Goal: Task Accomplishment & Management: Use online tool/utility

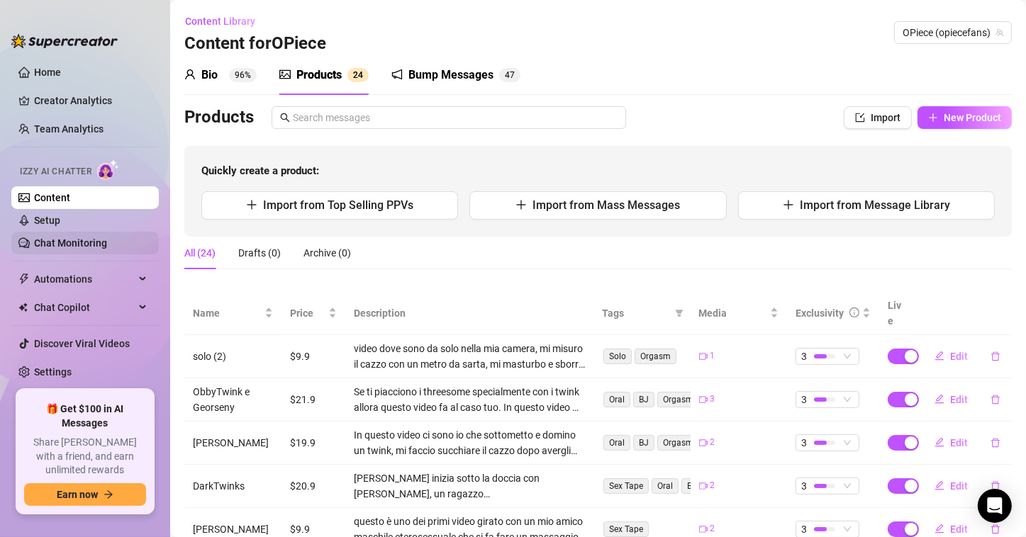
click at [93, 245] on link "Chat Monitoring" at bounding box center [70, 242] width 73 height 11
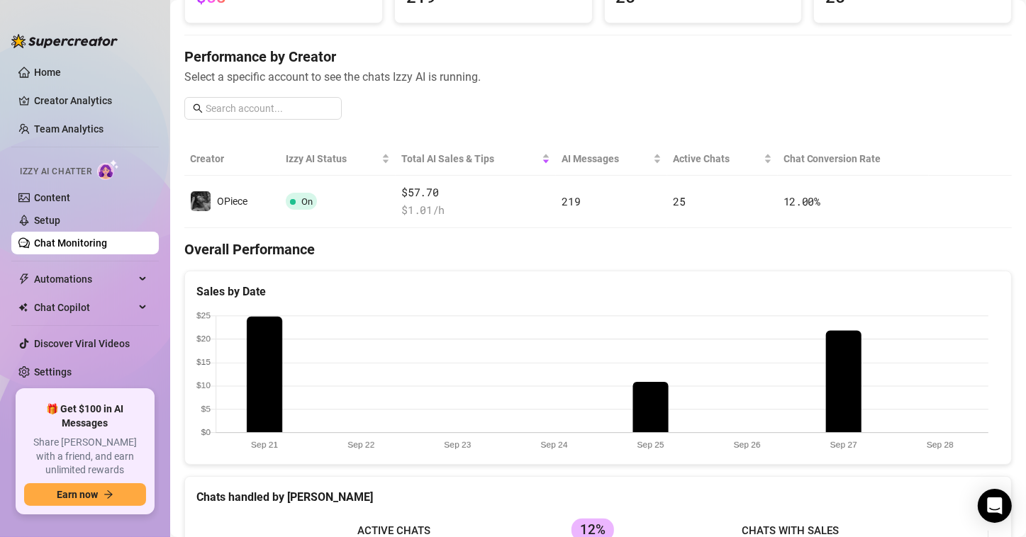
scroll to position [142, 0]
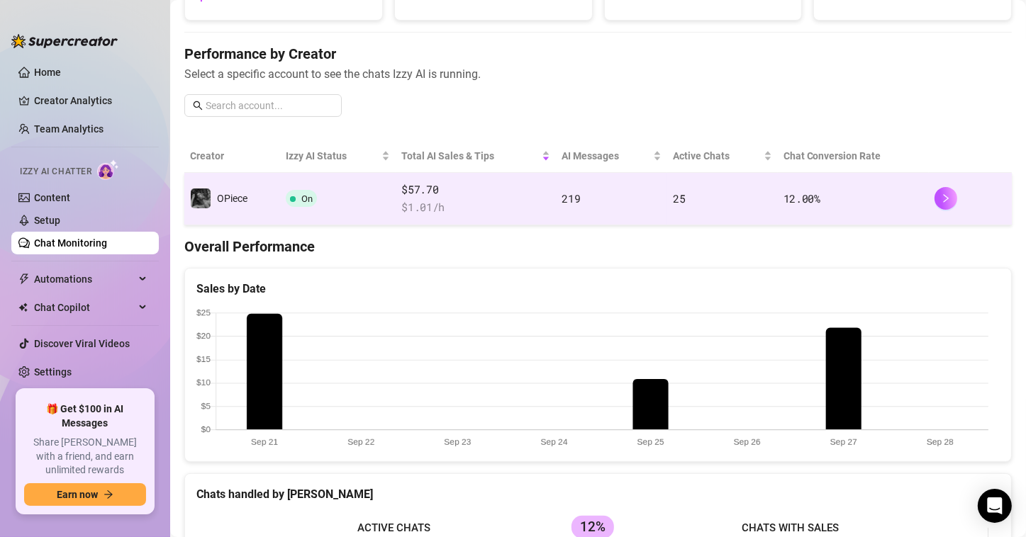
click at [795, 207] on div at bounding box center [970, 198] width 72 height 23
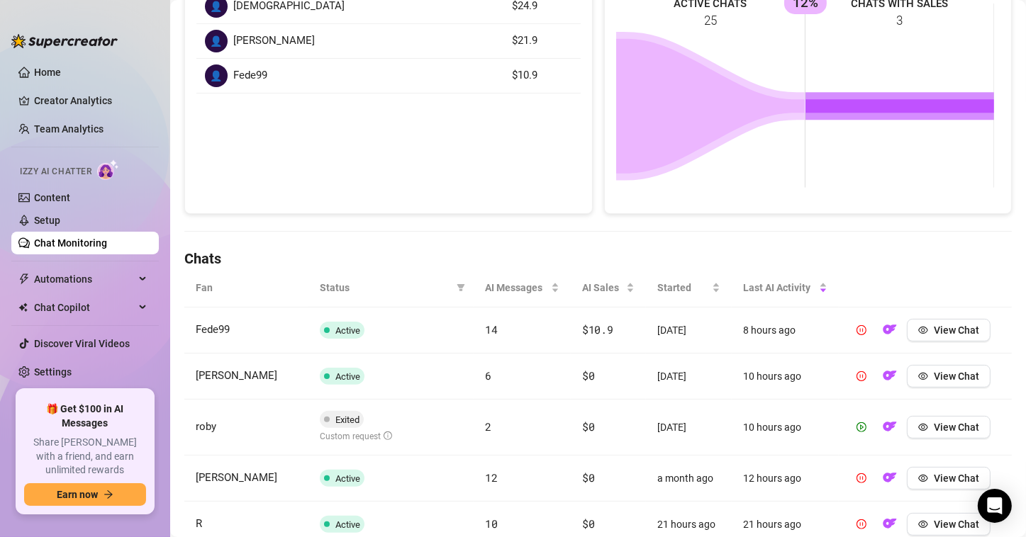
scroll to position [284, 0]
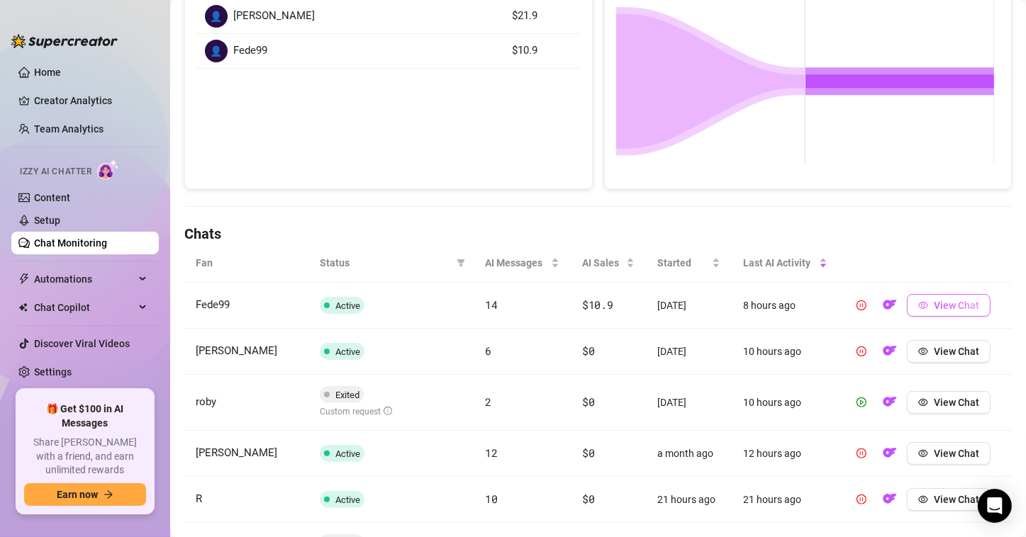
click at [795, 309] on span "View Chat" at bounding box center [956, 305] width 45 height 11
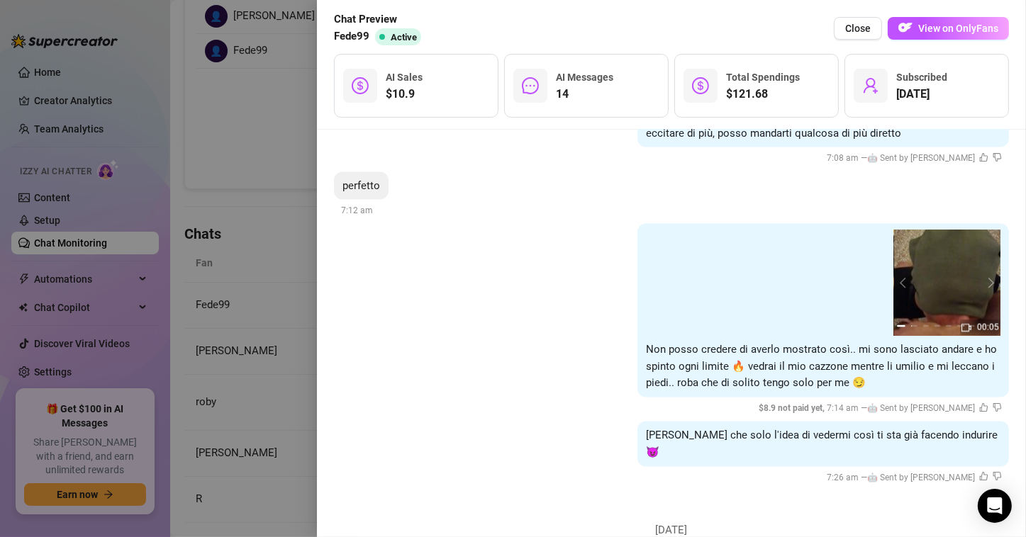
scroll to position [2056, 0]
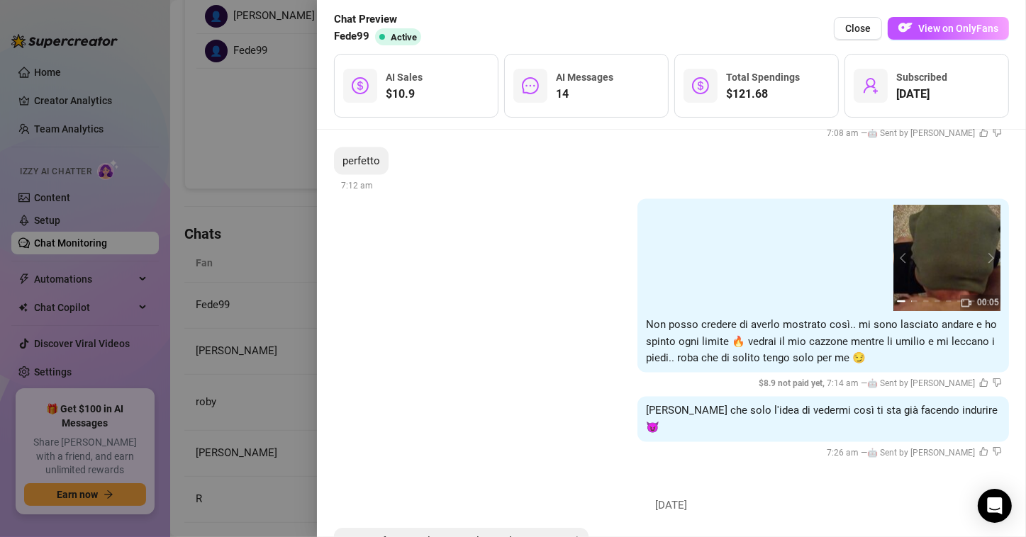
click at [795, 230] on img at bounding box center [947, 258] width 106 height 106
click at [795, 252] on button "next" at bounding box center [988, 257] width 11 height 11
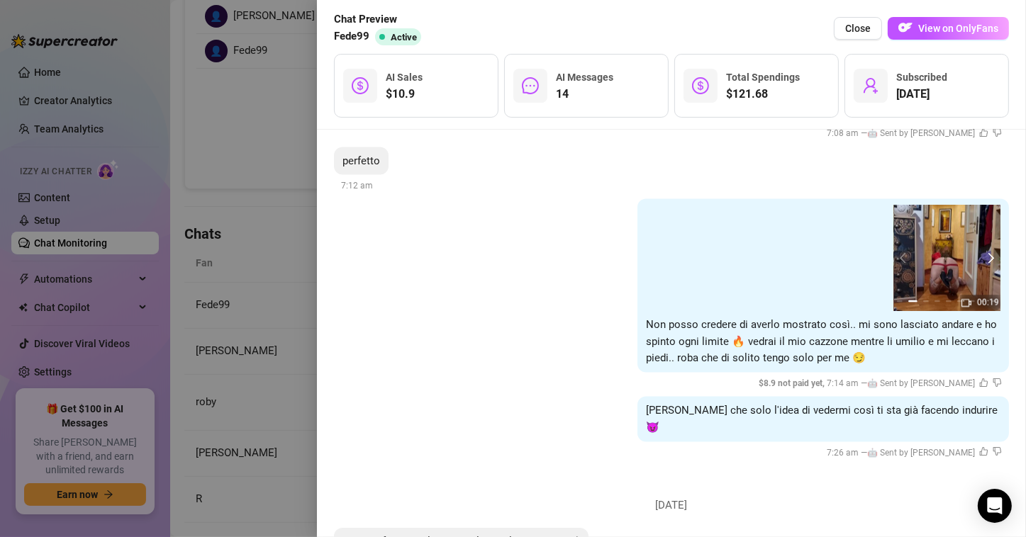
click at [795, 252] on button "next" at bounding box center [988, 257] width 11 height 11
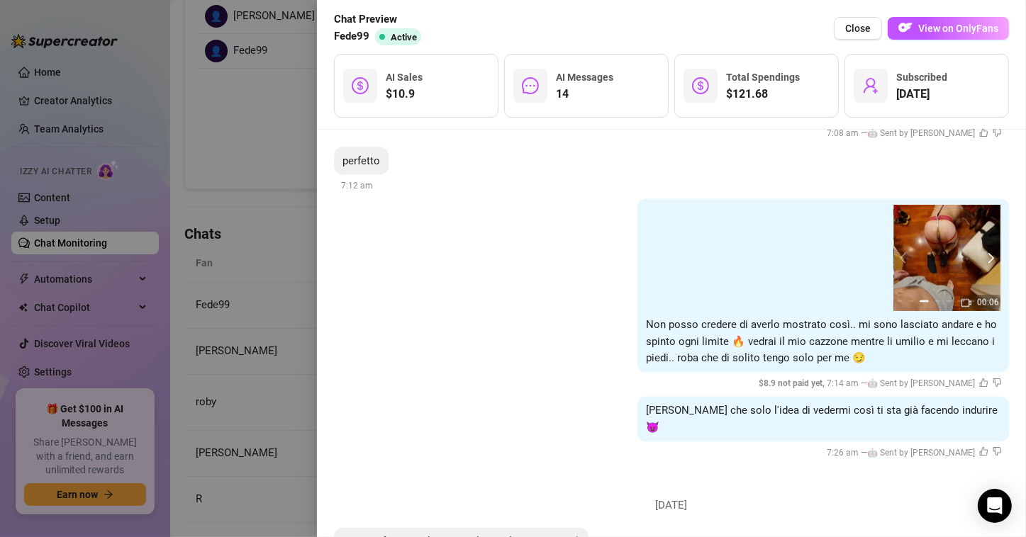
click at [795, 252] on button "next" at bounding box center [988, 257] width 11 height 11
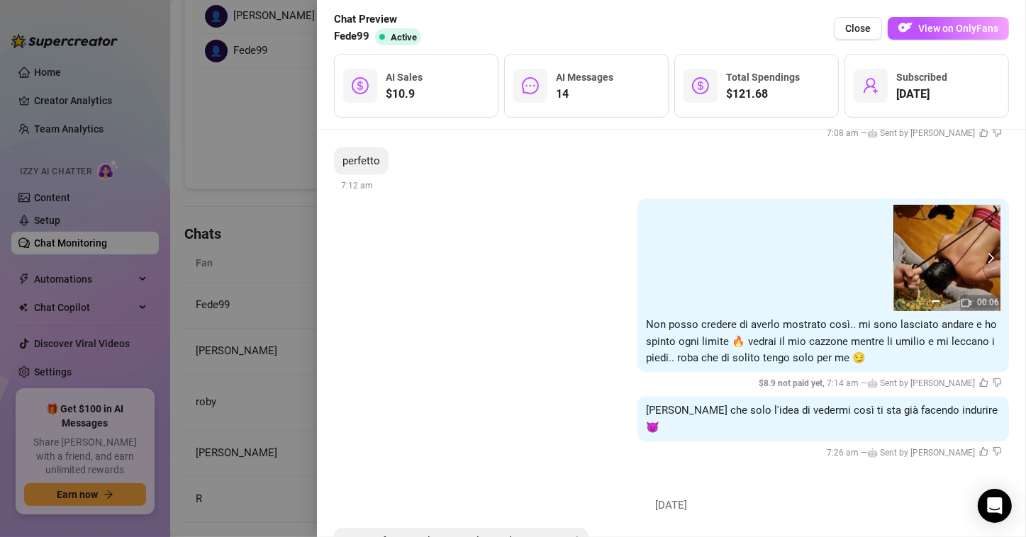
click at [795, 252] on button "next" at bounding box center [988, 257] width 11 height 11
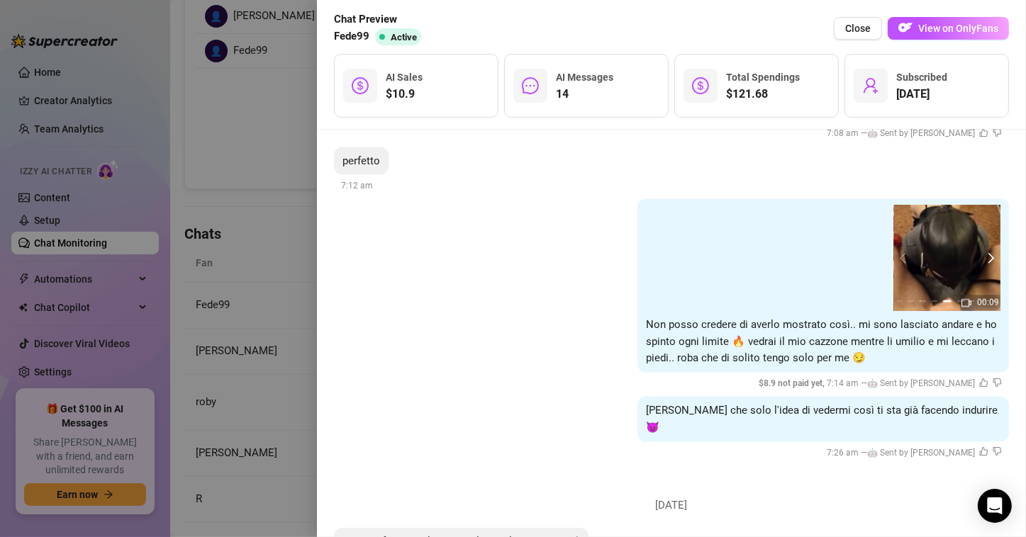
click at [795, 252] on button "next" at bounding box center [988, 257] width 11 height 11
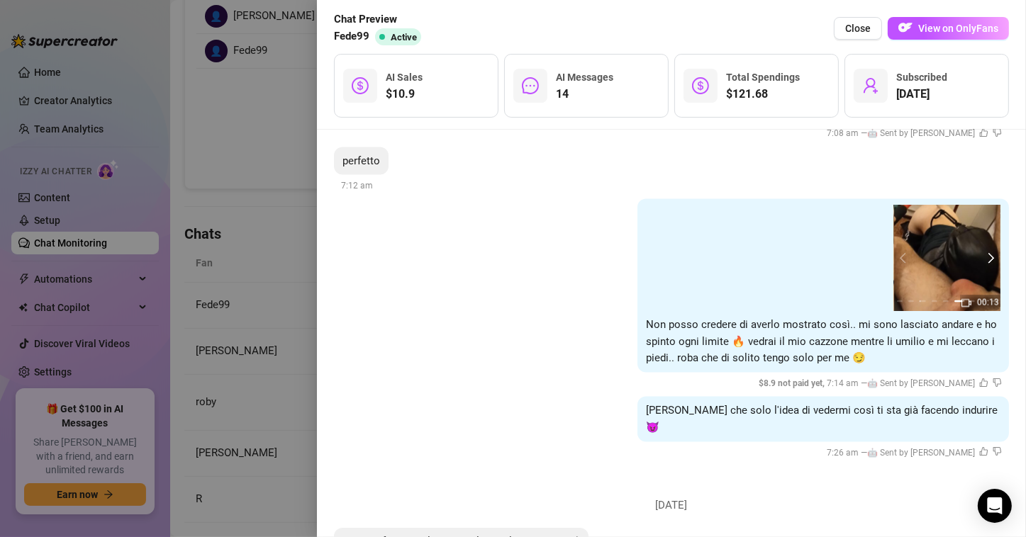
click at [795, 252] on button "next" at bounding box center [988, 257] width 11 height 11
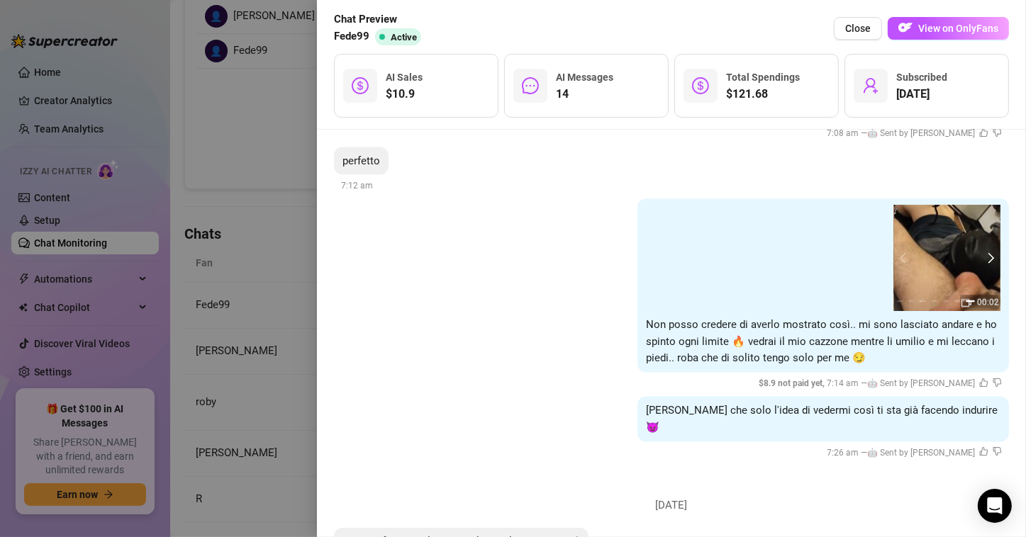
click at [795, 252] on button "next" at bounding box center [988, 257] width 11 height 11
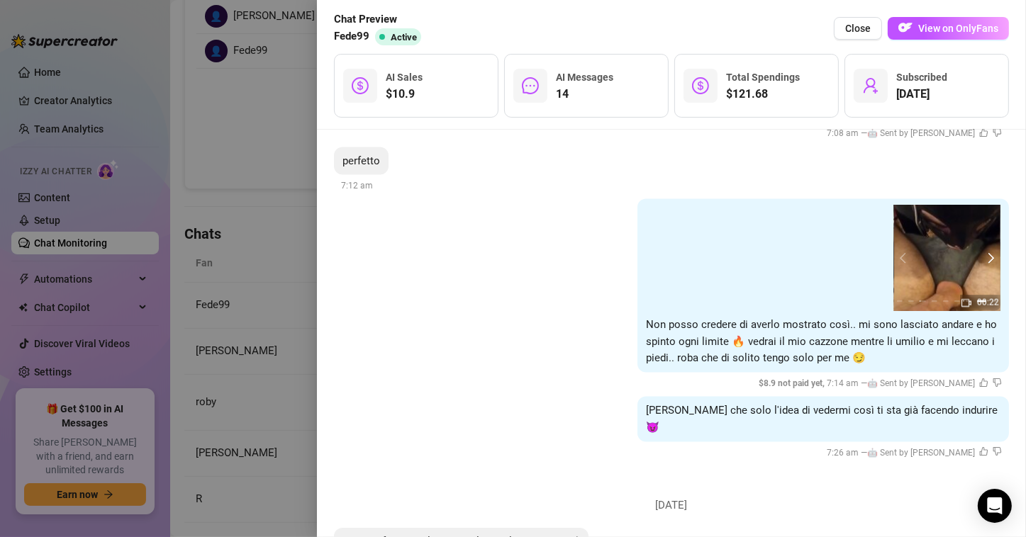
click at [795, 252] on button "next" at bounding box center [988, 257] width 11 height 11
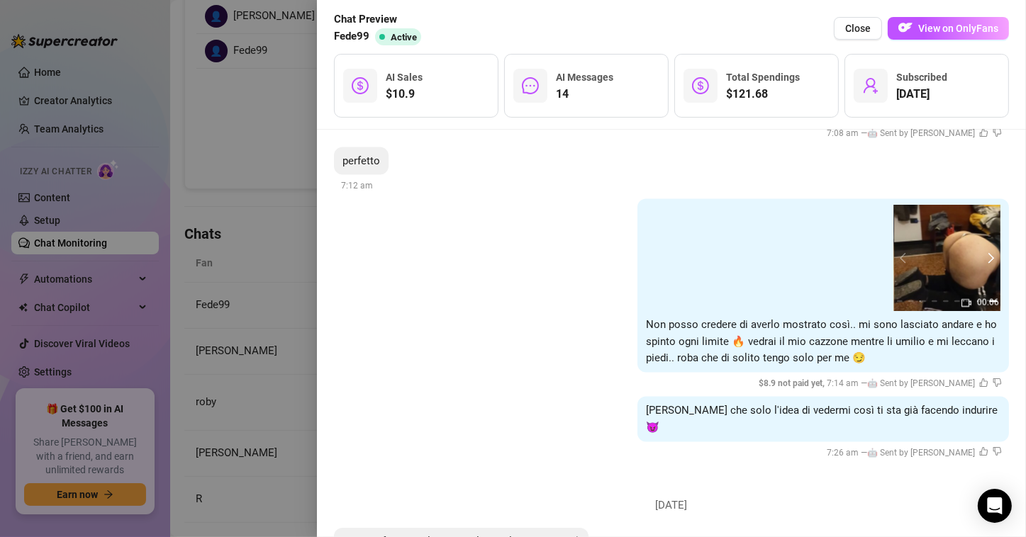
click at [795, 252] on button "next" at bounding box center [988, 257] width 11 height 11
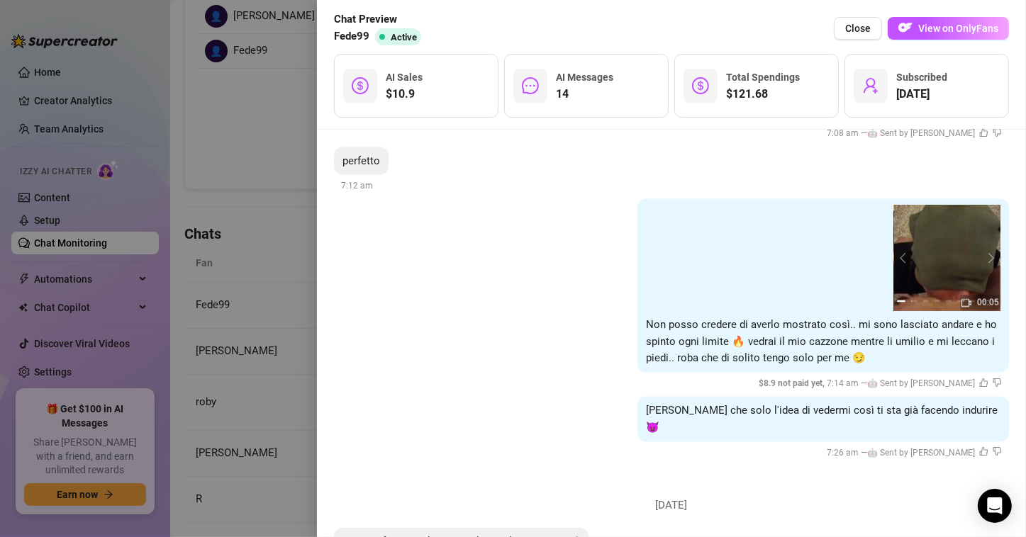
click at [552, 281] on div "00:06 00:05 00:19 00:06 00:06 00:09 00:13 00:02 00:22 00:06 00:05 00:19 00:06 0…" at bounding box center [671, 295] width 675 height 192
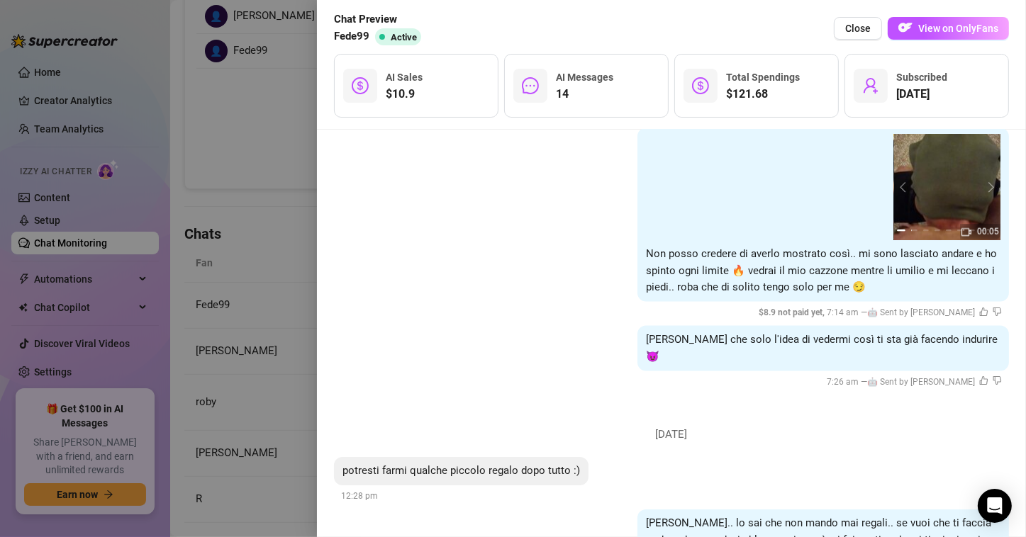
scroll to position [2156, 0]
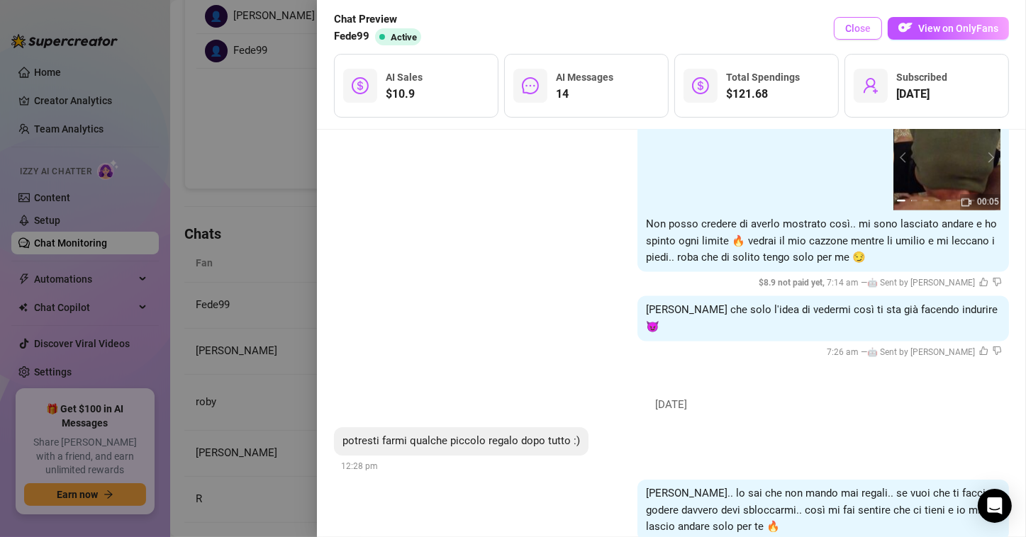
click at [795, 34] on span "Close" at bounding box center [858, 28] width 26 height 11
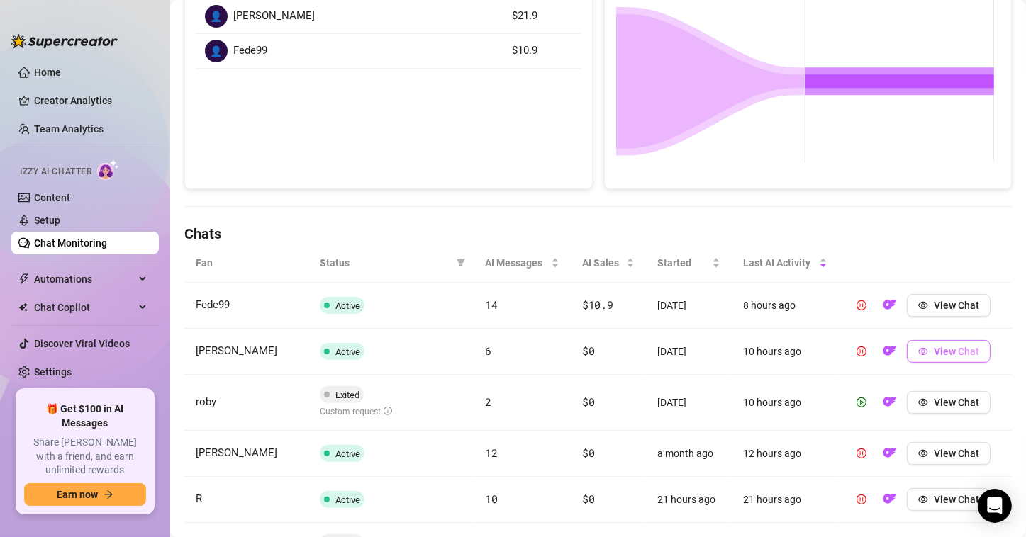
click at [795, 351] on span "View Chat" at bounding box center [956, 351] width 45 height 11
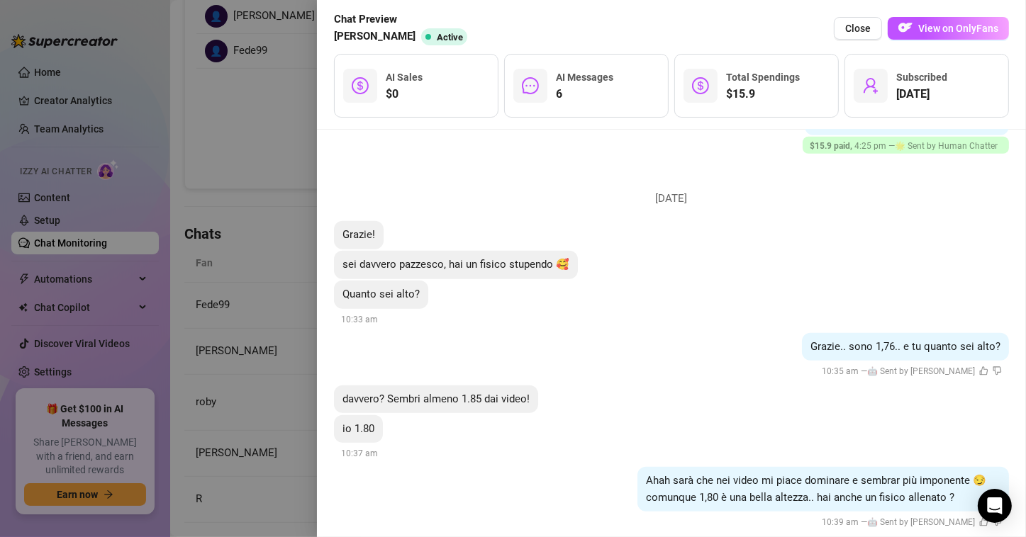
scroll to position [706, 0]
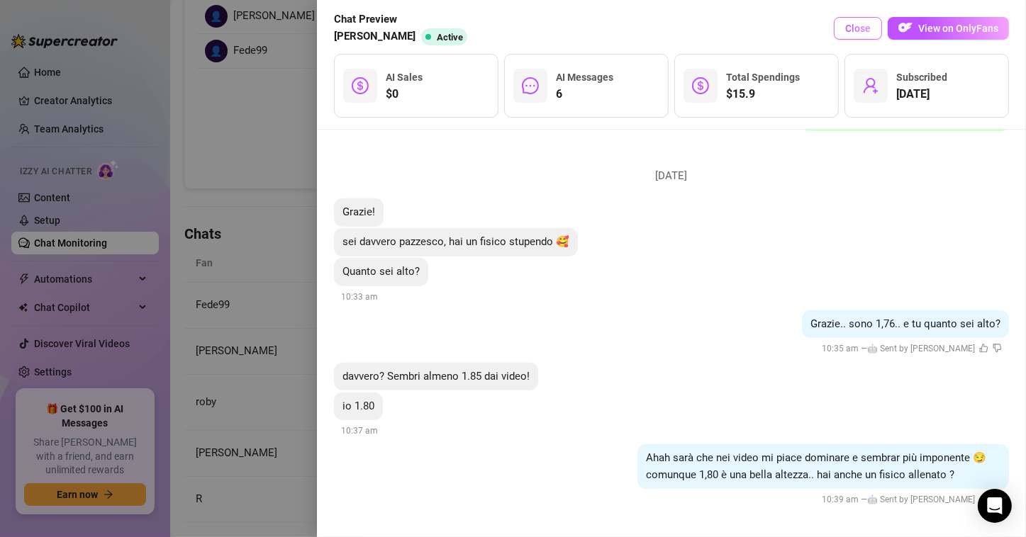
click at [795, 35] on button "Close" at bounding box center [858, 28] width 48 height 23
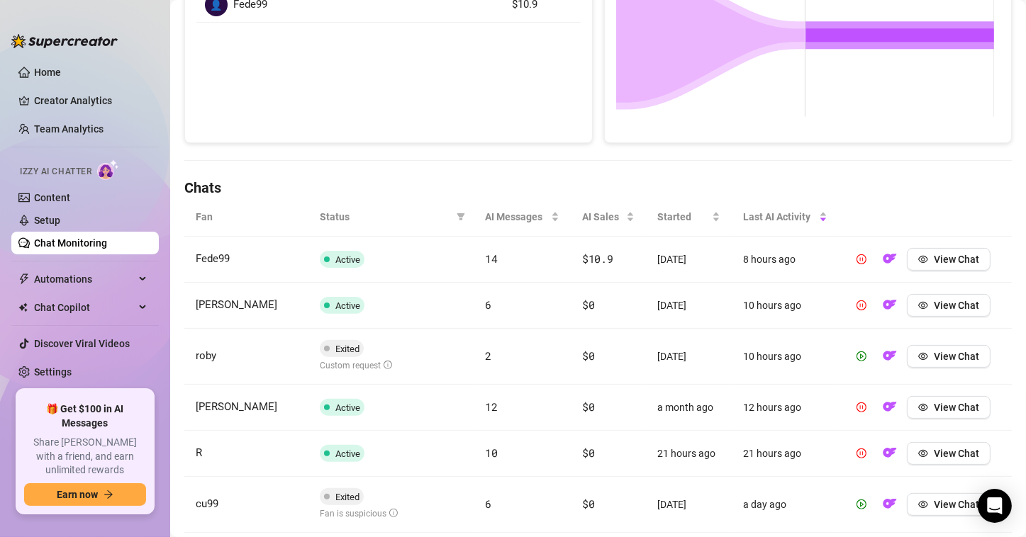
scroll to position [354, 0]
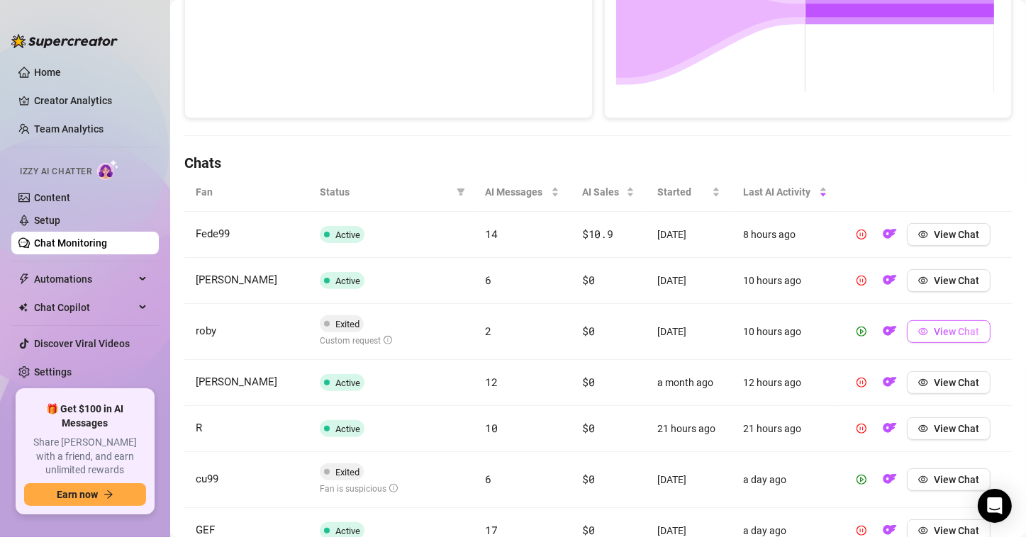
click at [795, 330] on icon "eye" at bounding box center [923, 332] width 10 height 10
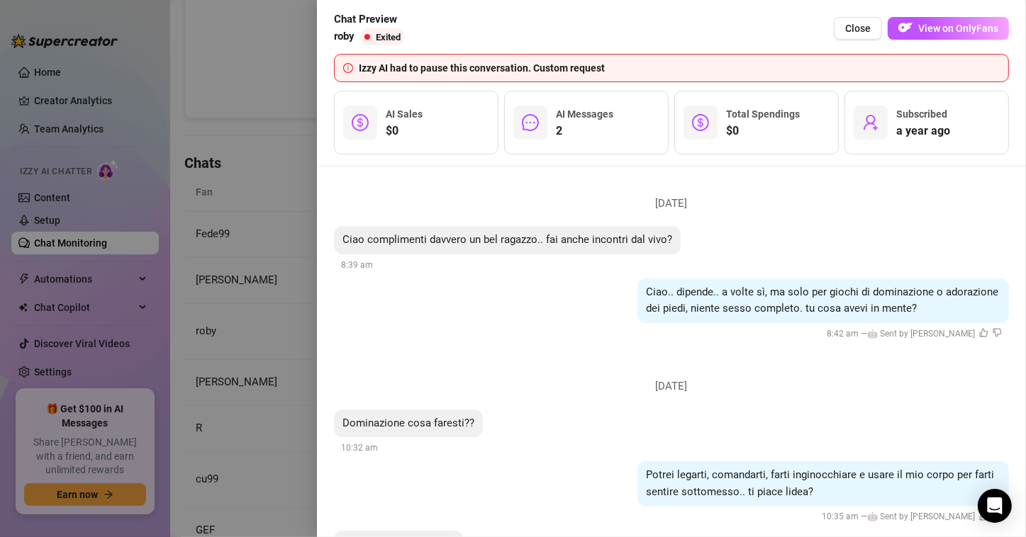
scroll to position [0, 0]
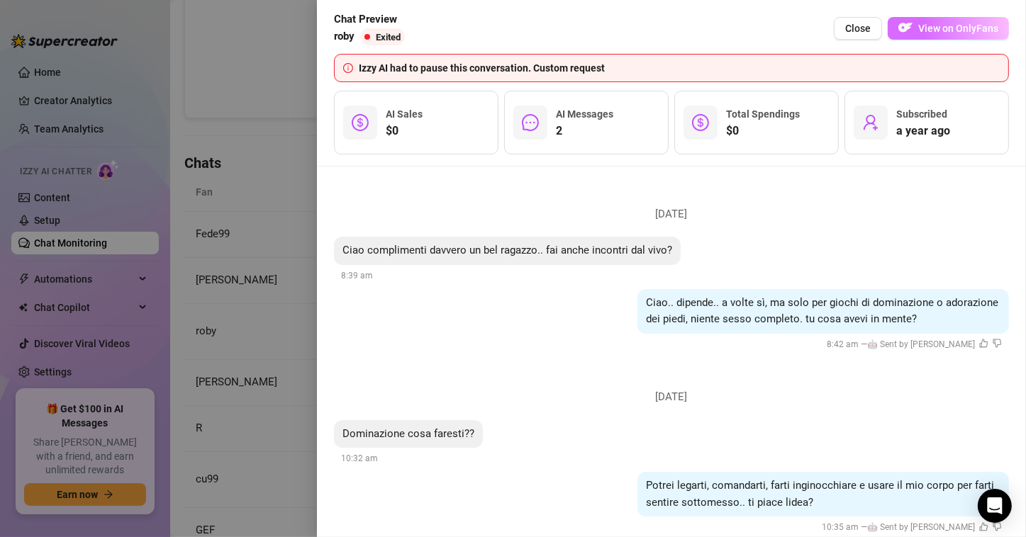
click at [795, 34] on button "View on OnlyFans" at bounding box center [948, 28] width 121 height 23
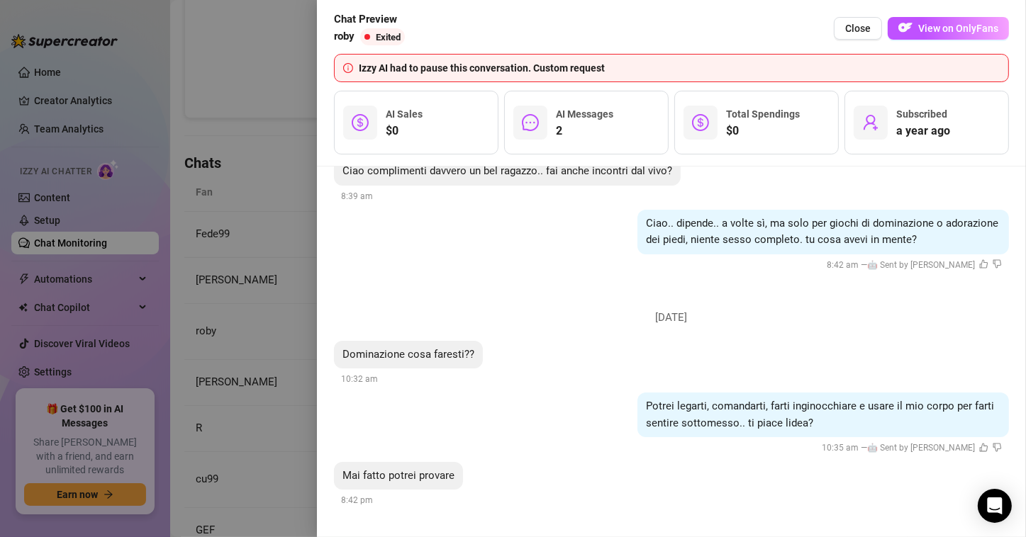
scroll to position [81, 0]
click at [795, 32] on span "Close" at bounding box center [858, 28] width 26 height 11
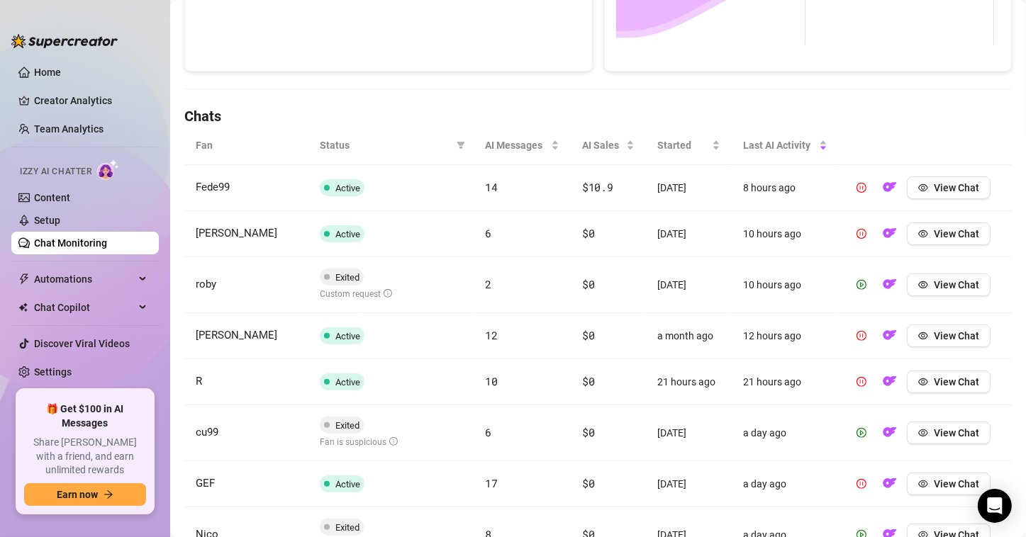
scroll to position [425, 0]
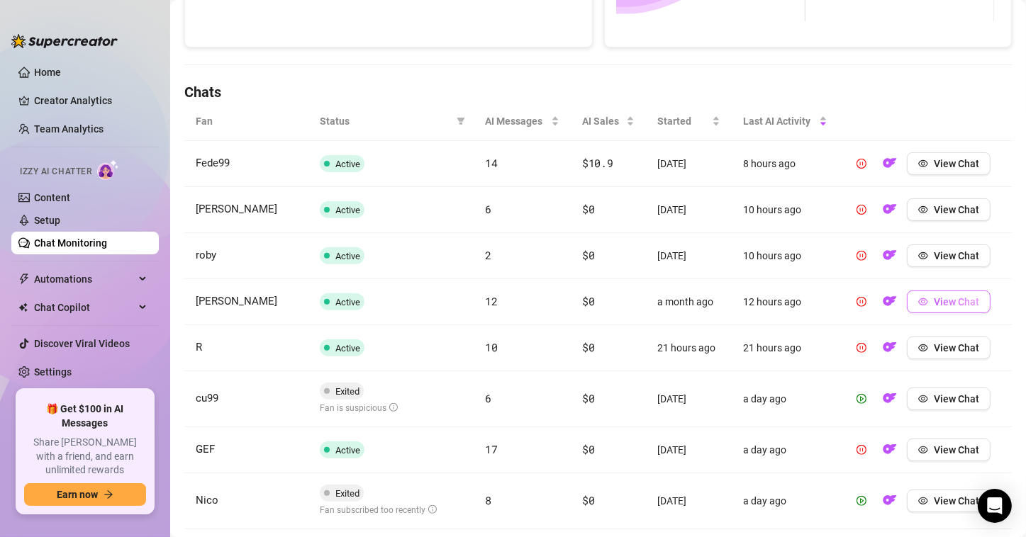
click at [795, 314] on td "View Chat" at bounding box center [925, 302] width 173 height 46
click at [795, 303] on span "View Chat" at bounding box center [956, 301] width 45 height 11
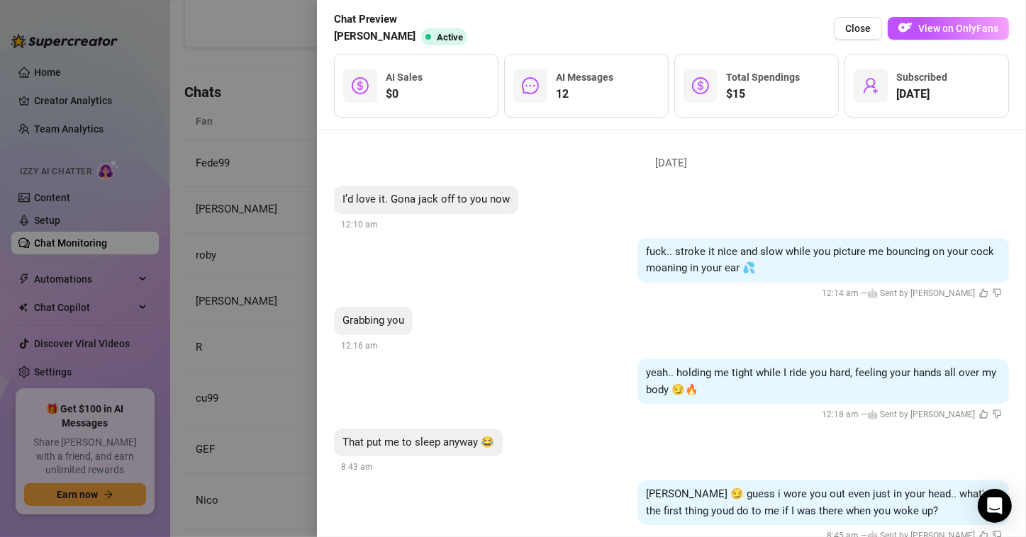
scroll to position [1477, 0]
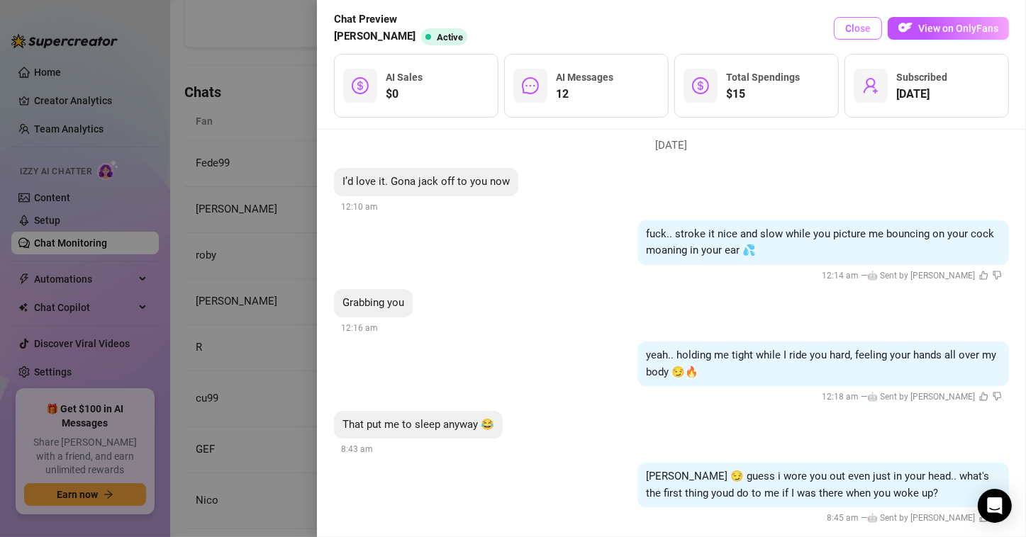
click at [795, 32] on span "Close" at bounding box center [858, 28] width 26 height 11
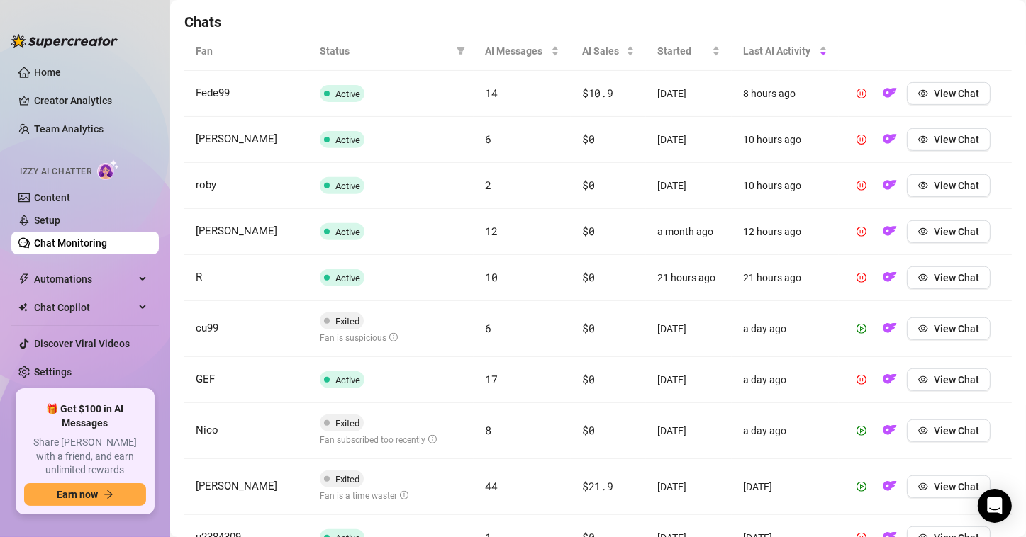
scroll to position [496, 0]
click at [795, 272] on button "View Chat" at bounding box center [949, 277] width 84 height 23
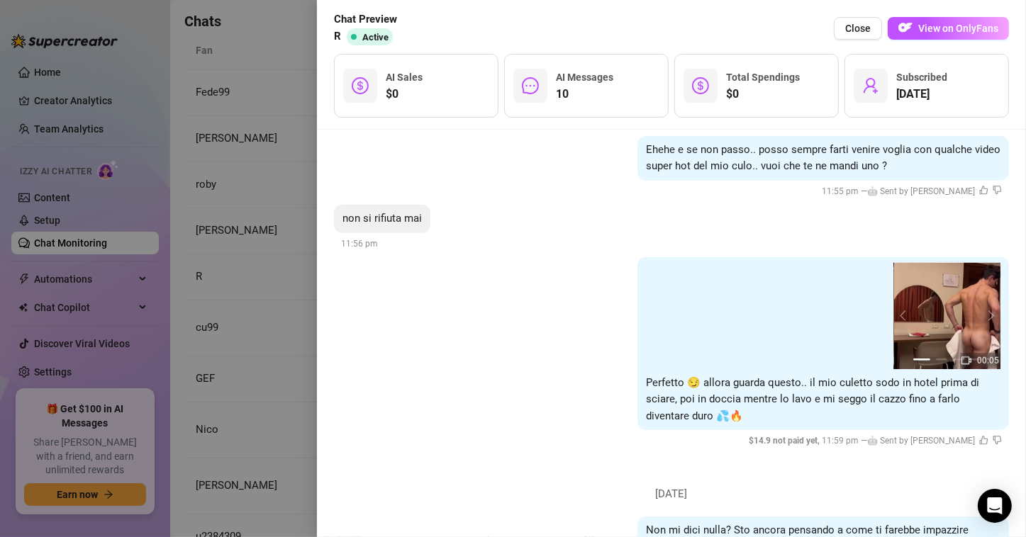
scroll to position [1163, 0]
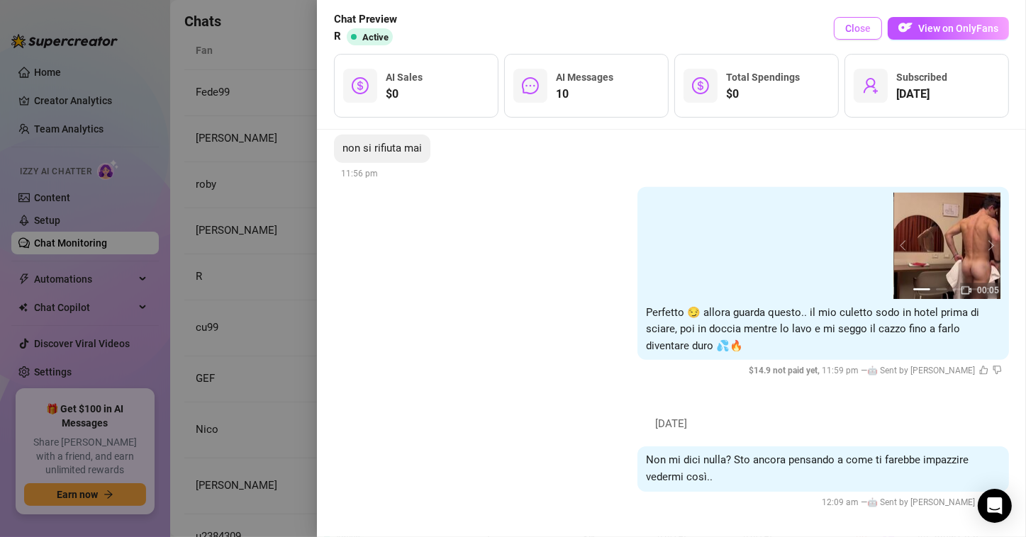
click at [795, 26] on button "Close" at bounding box center [858, 28] width 48 height 23
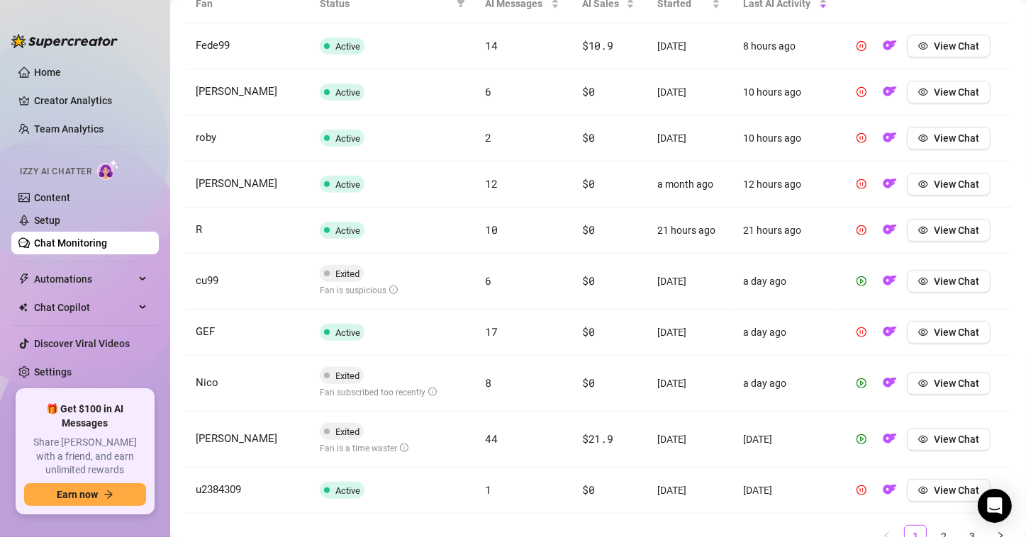
scroll to position [567, 0]
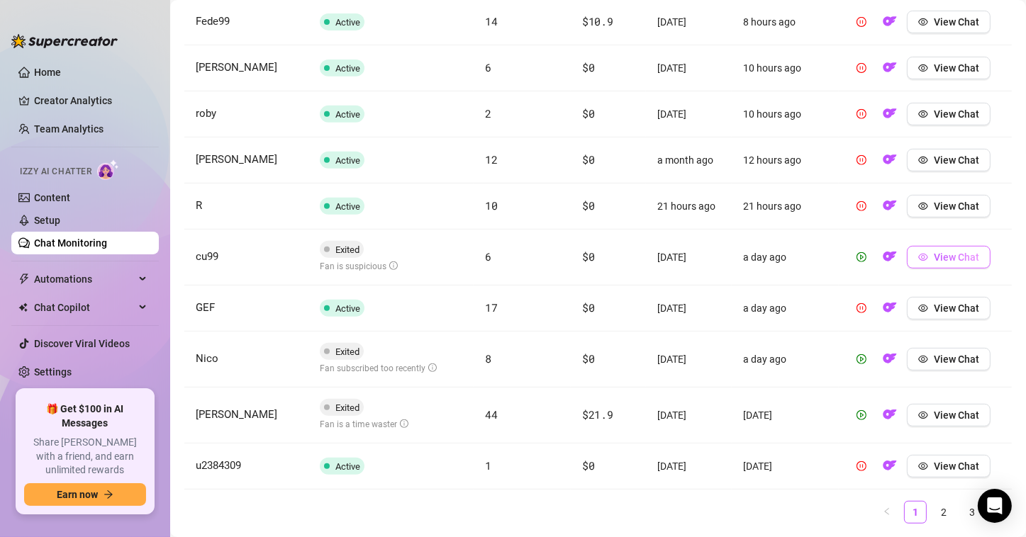
click at [795, 255] on icon "eye" at bounding box center [923, 257] width 10 height 7
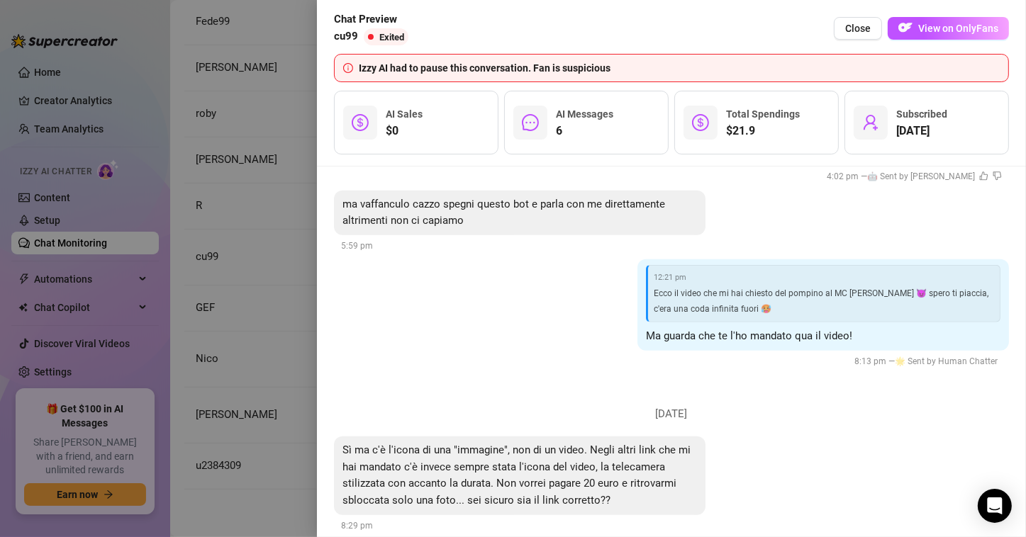
scroll to position [1358, 0]
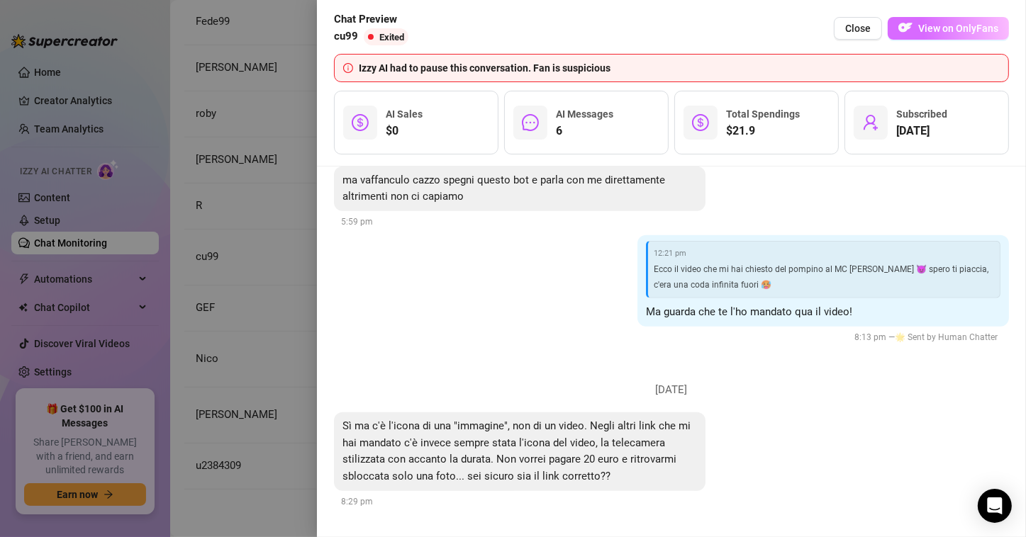
click at [795, 36] on span "button" at bounding box center [905, 28] width 14 height 18
click at [286, 227] on div at bounding box center [513, 268] width 1026 height 537
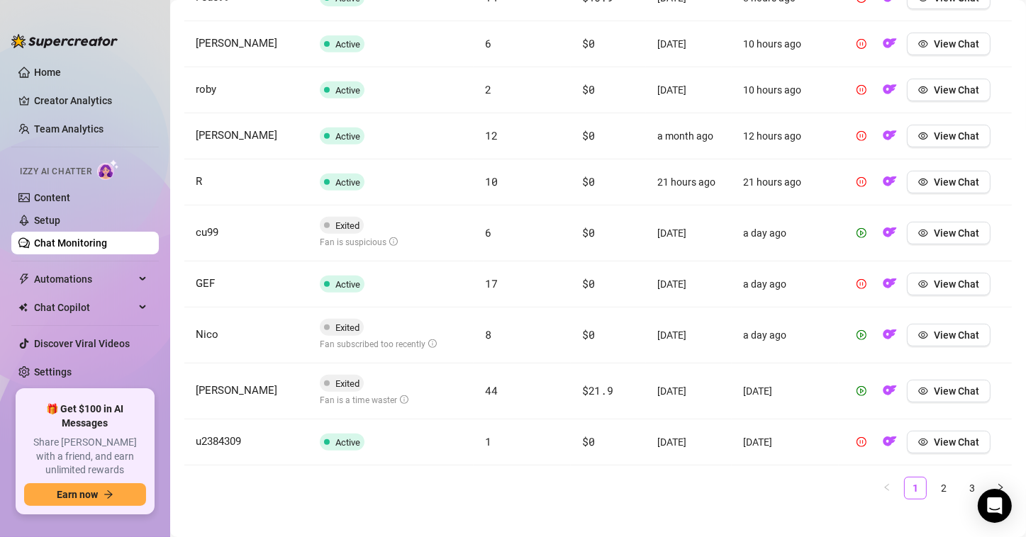
scroll to position [605, 0]
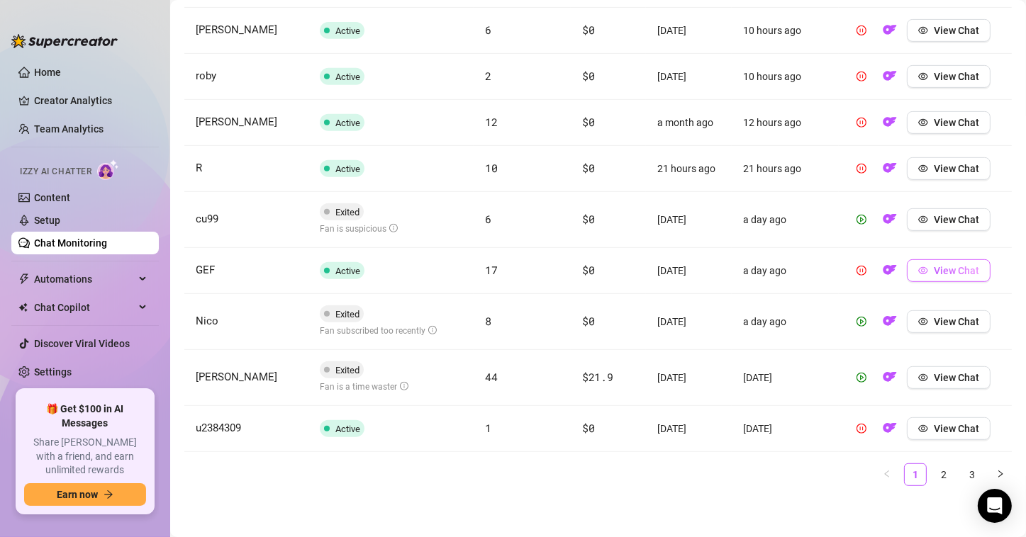
click at [795, 273] on span "View Chat" at bounding box center [956, 270] width 45 height 11
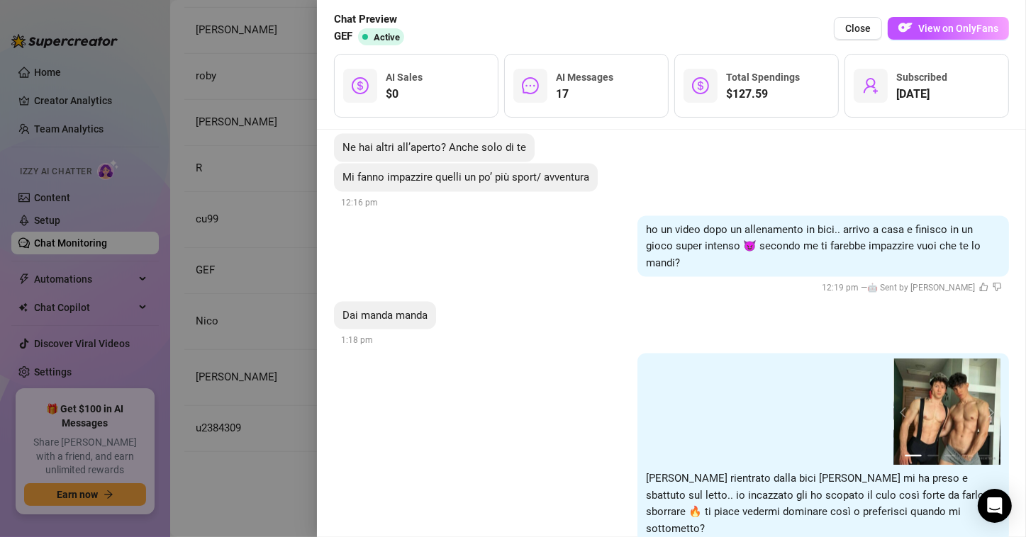
scroll to position [2419, 0]
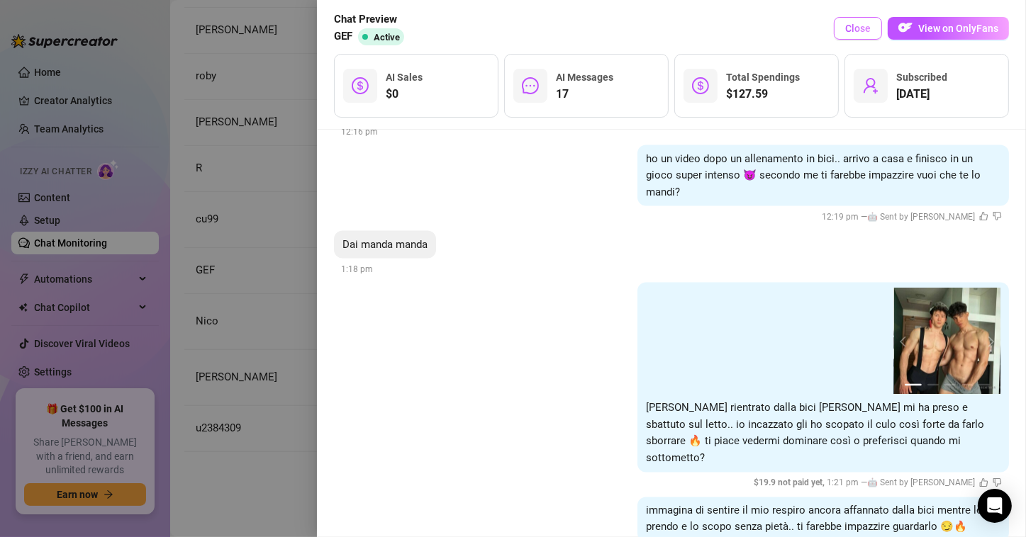
click at [795, 27] on span "Close" at bounding box center [858, 28] width 26 height 11
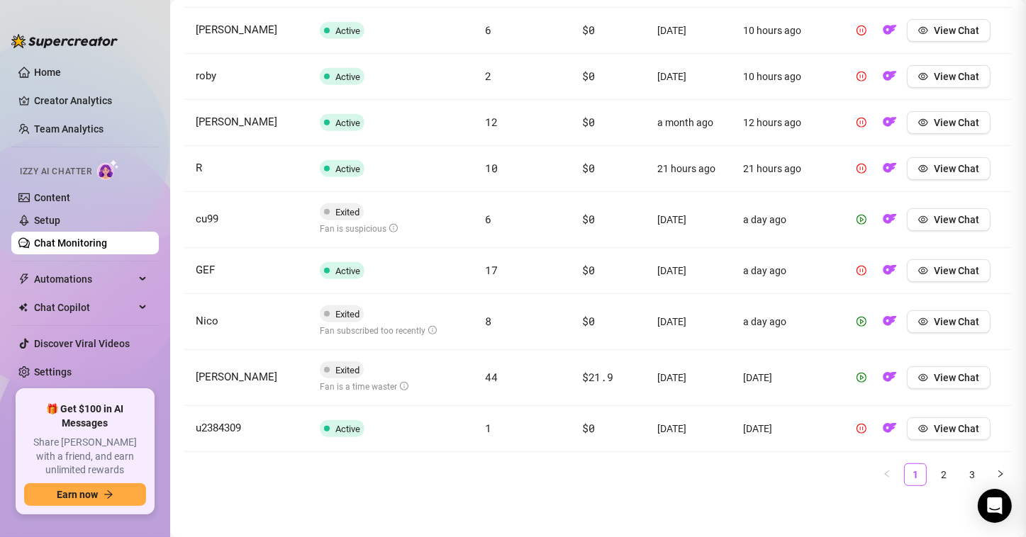
scroll to position [0, 0]
click at [795, 314] on button "View Chat" at bounding box center [949, 321] width 84 height 23
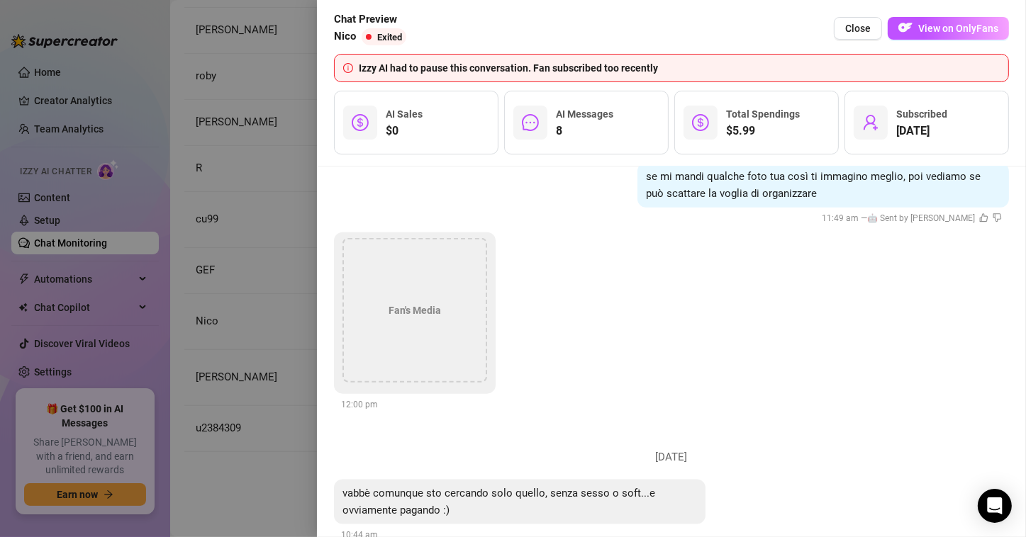
scroll to position [1701, 0]
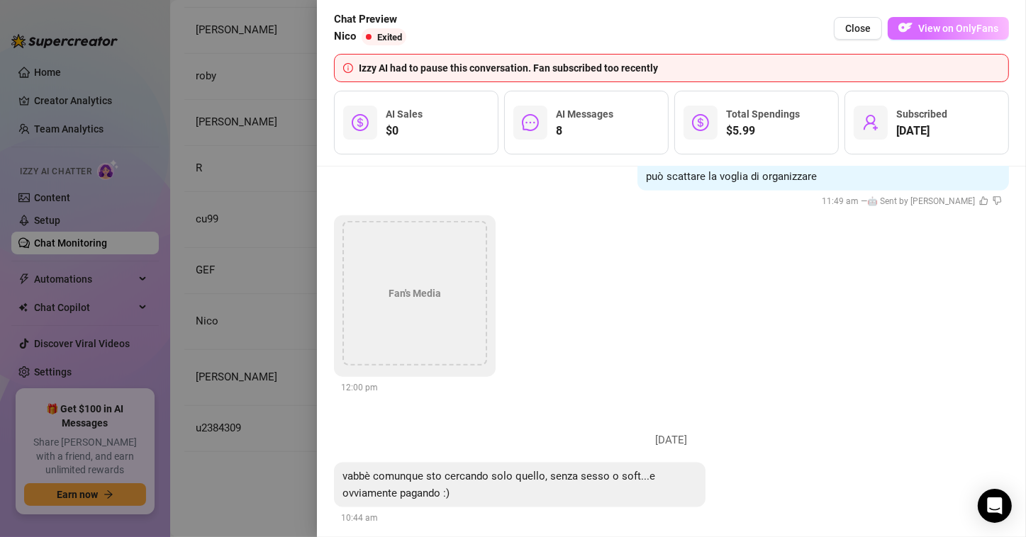
click at [795, 28] on span "View on OnlyFans" at bounding box center [958, 28] width 80 height 11
click at [795, 34] on span "Close" at bounding box center [858, 28] width 26 height 11
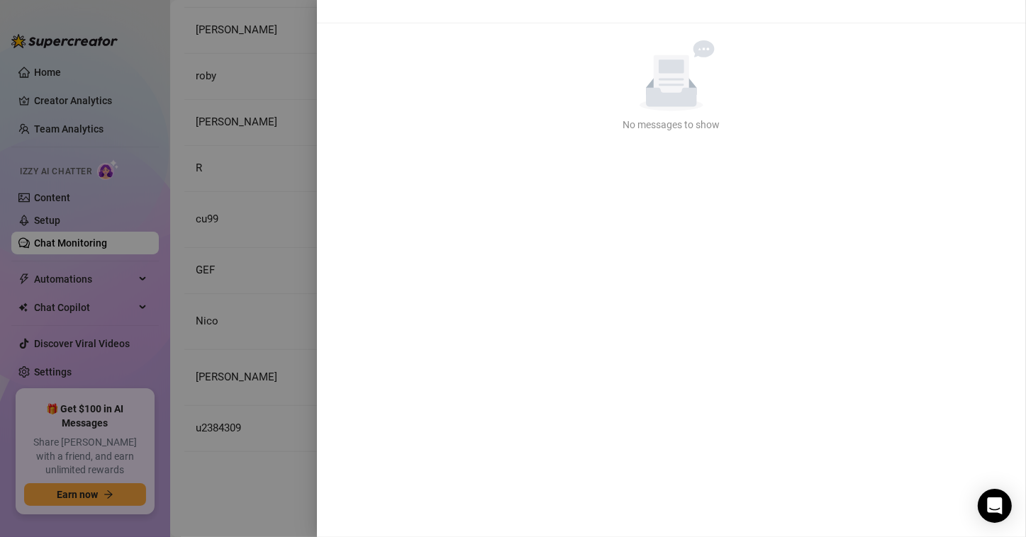
scroll to position [0, 0]
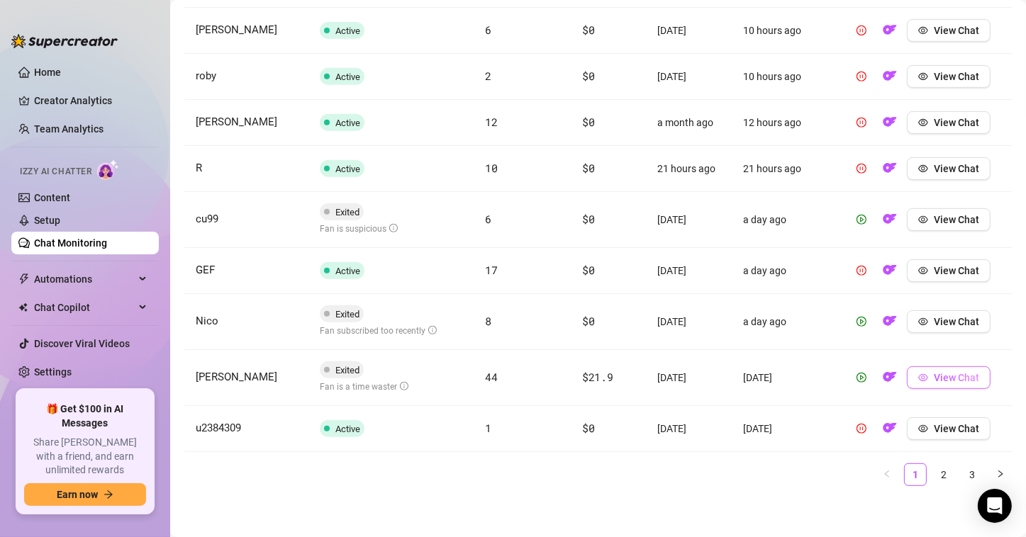
click at [795, 382] on button "View Chat" at bounding box center [949, 378] width 84 height 23
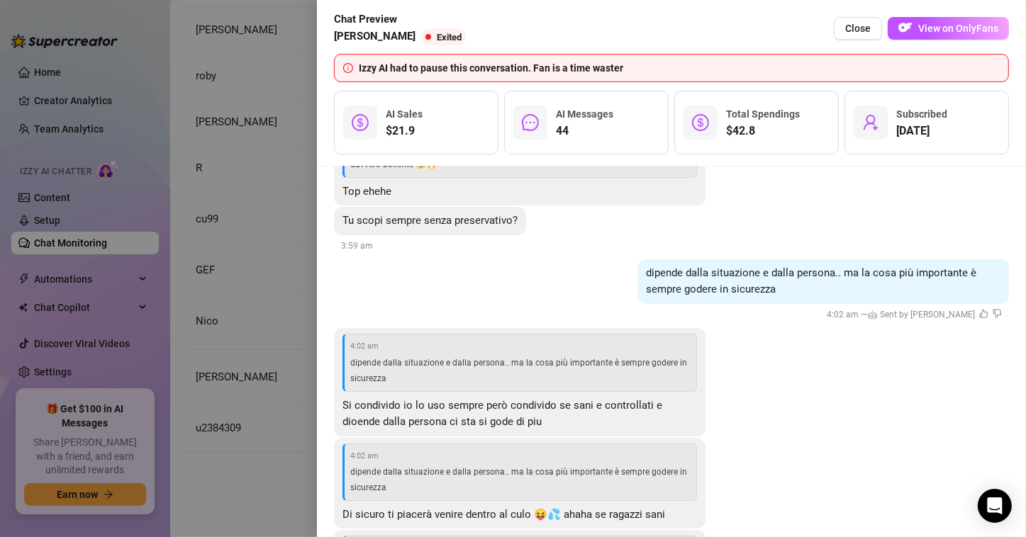
scroll to position [9799, 0]
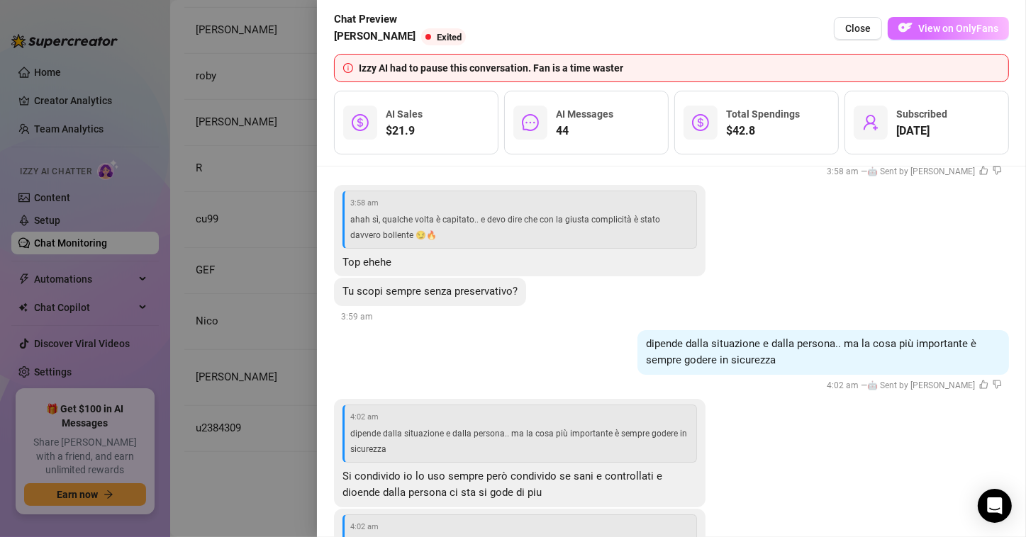
click at [795, 26] on span "View on OnlyFans" at bounding box center [958, 28] width 80 height 11
click at [271, 163] on div at bounding box center [513, 268] width 1026 height 537
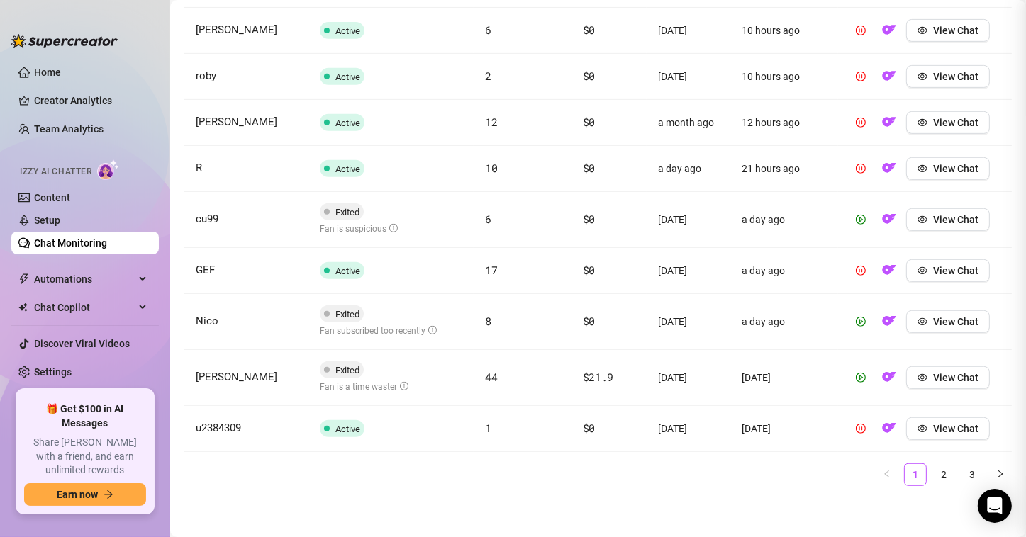
scroll to position [0, 0]
click at [795, 430] on span "View Chat" at bounding box center [955, 428] width 45 height 11
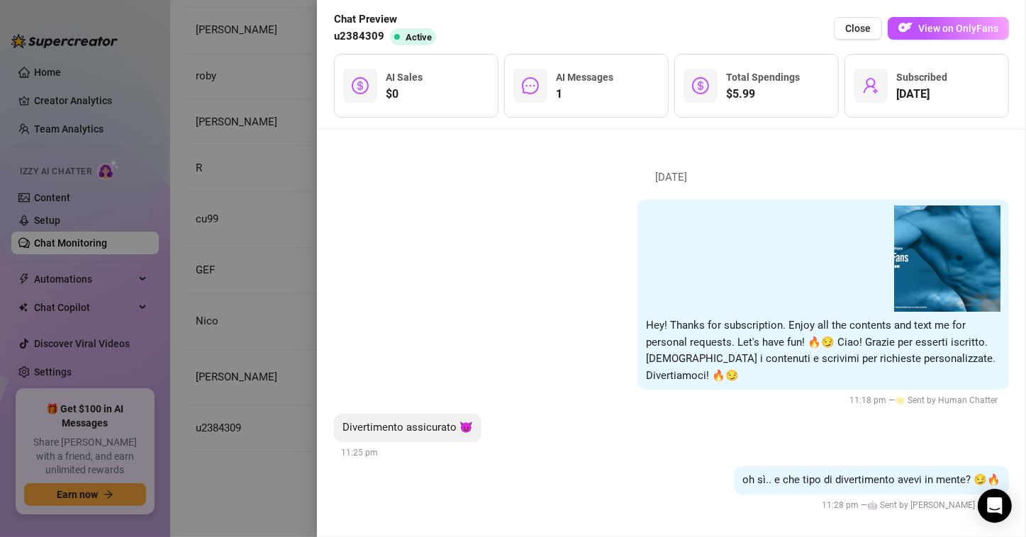
scroll to position [6, 0]
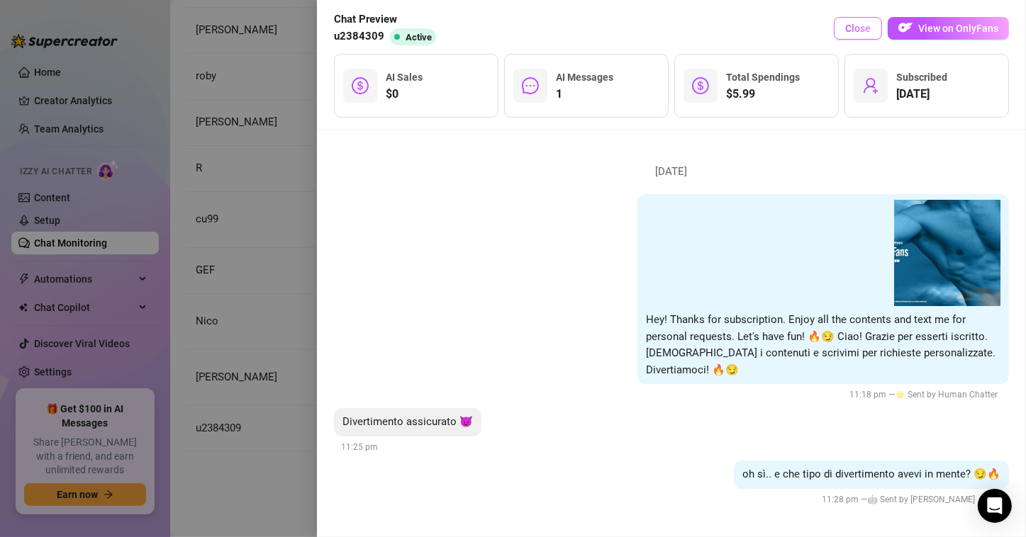
click at [795, 32] on span "Close" at bounding box center [858, 28] width 26 height 11
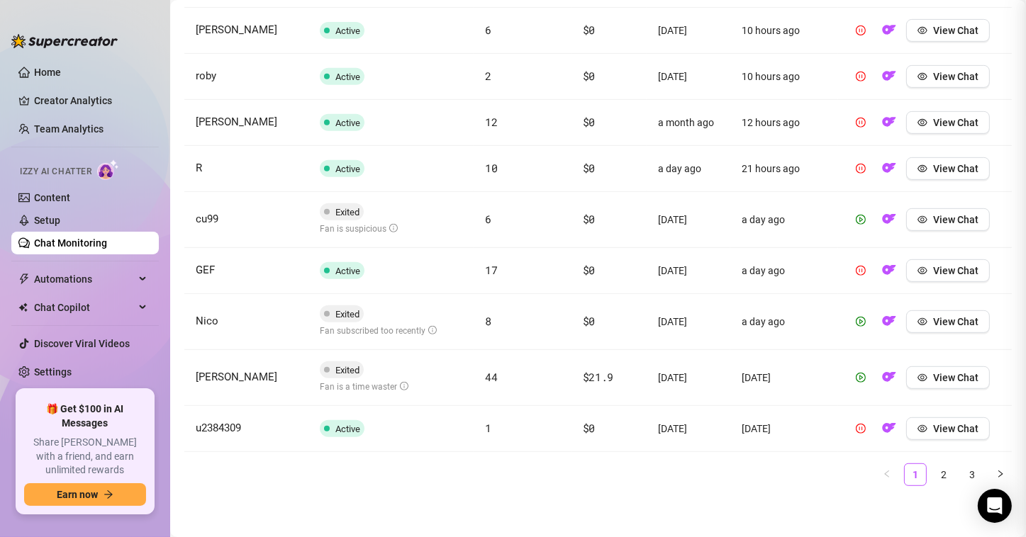
scroll to position [0, 0]
click at [795, 460] on link "2" at bounding box center [943, 474] width 21 height 21
